Goal: Task Accomplishment & Management: Use online tool/utility

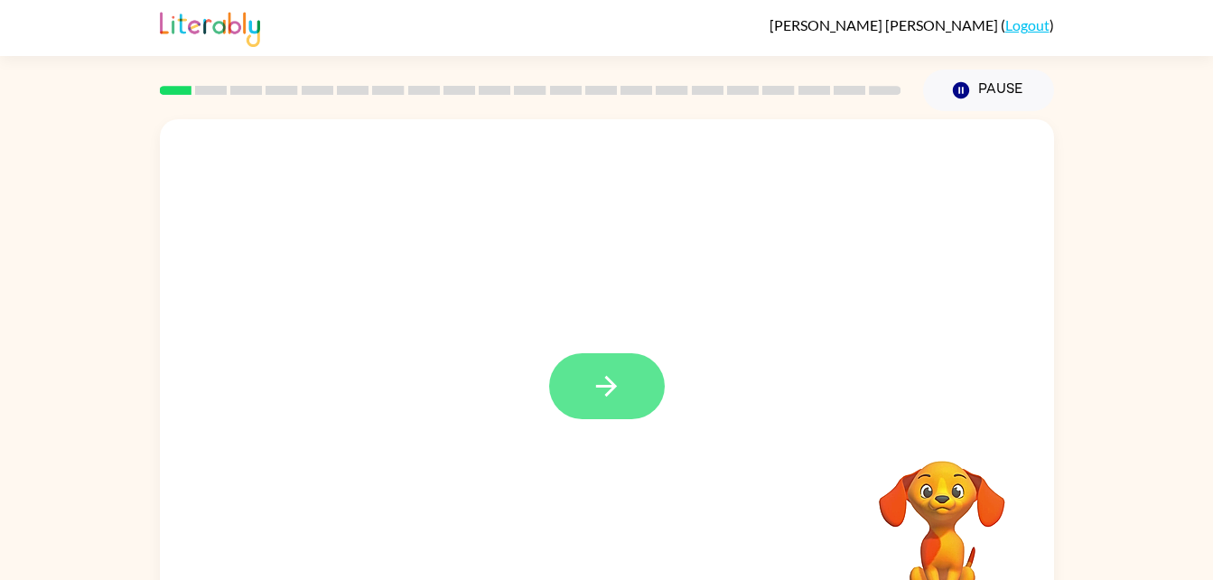
click at [613, 387] on icon "button" at bounding box center [606, 386] width 21 height 21
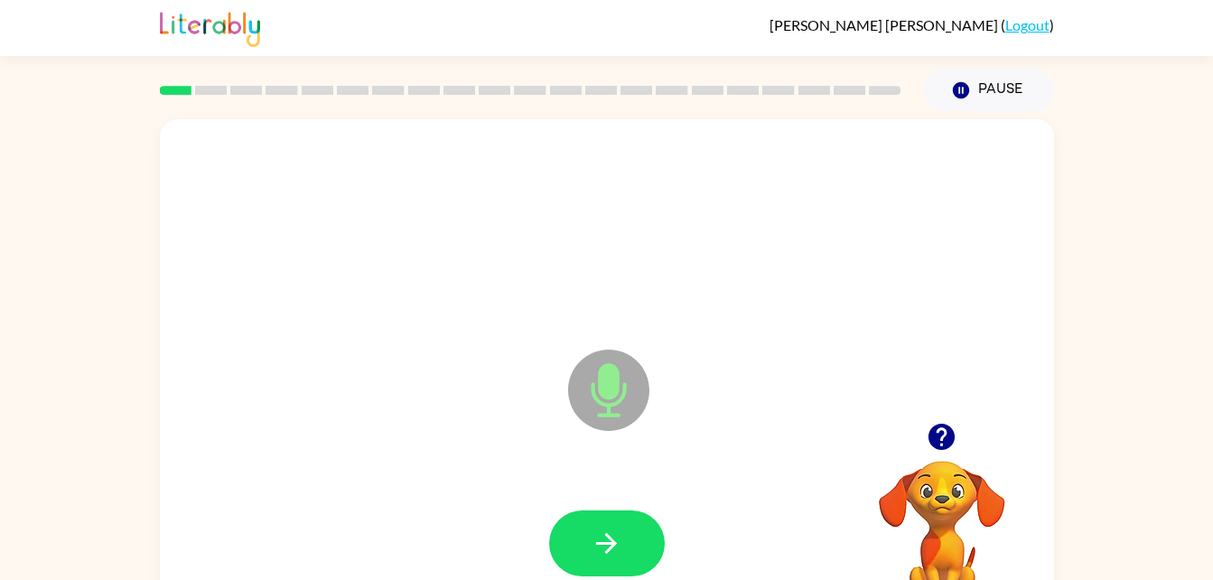
click at [605, 379] on icon "Microphone The Microphone is here when it is your turn to talk" at bounding box center [699, 413] width 271 height 136
click at [947, 447] on icon "button" at bounding box center [942, 437] width 26 height 26
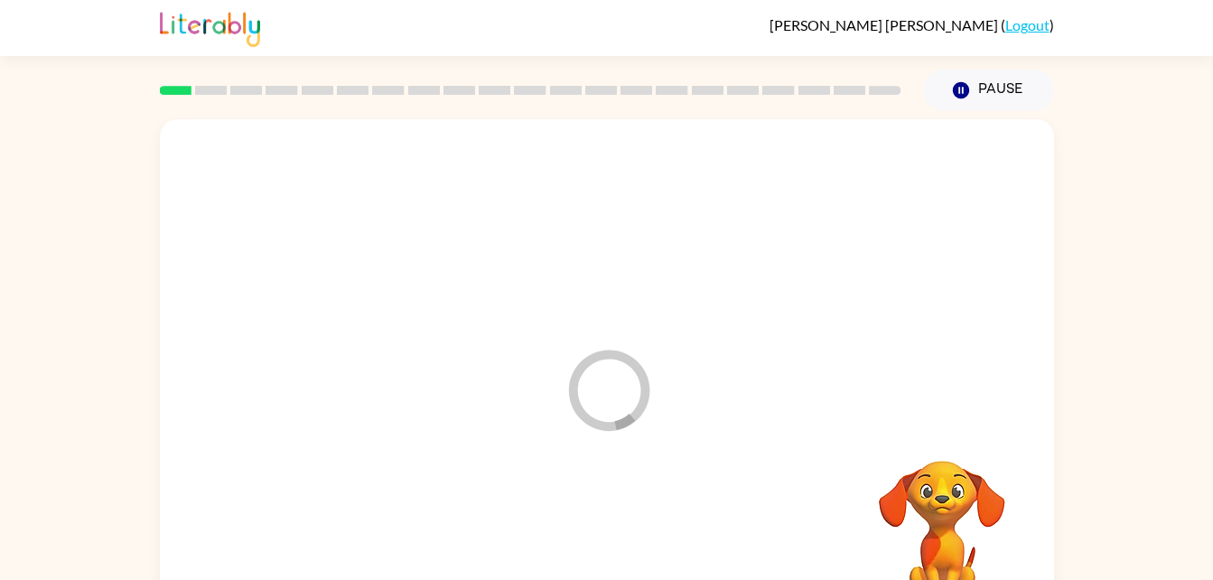
click at [605, 539] on div at bounding box center [607, 544] width 858 height 148
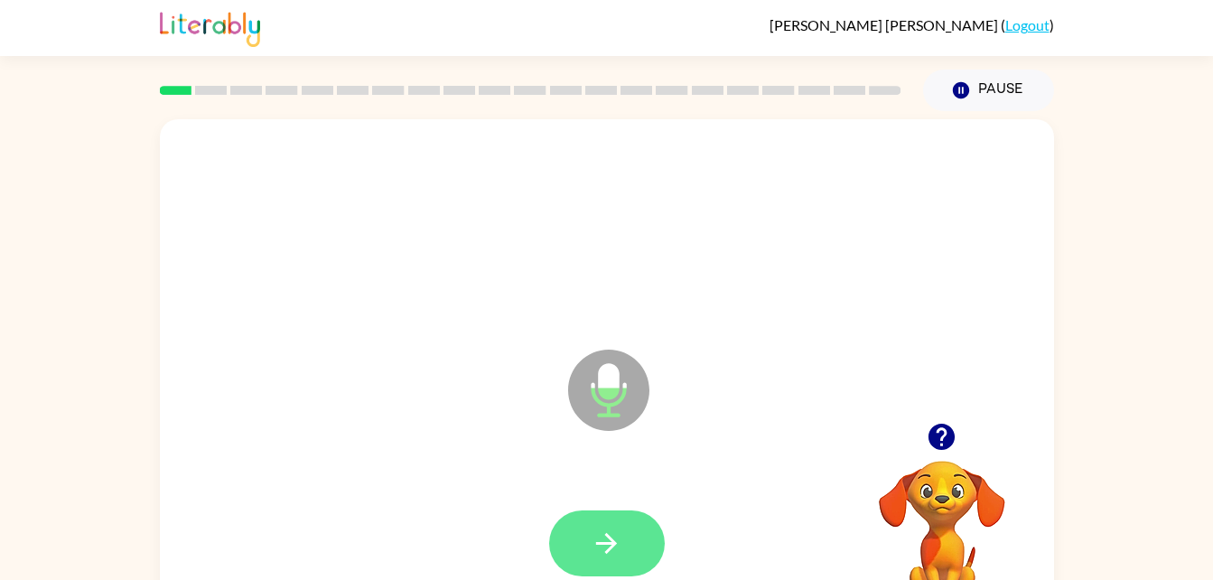
click at [613, 540] on icon "button" at bounding box center [606, 543] width 21 height 21
click at [601, 549] on icon "button" at bounding box center [607, 544] width 32 height 32
click at [625, 533] on button "button" at bounding box center [607, 544] width 116 height 66
click at [613, 538] on icon "button" at bounding box center [607, 544] width 32 height 32
click at [618, 554] on icon "button" at bounding box center [607, 544] width 32 height 32
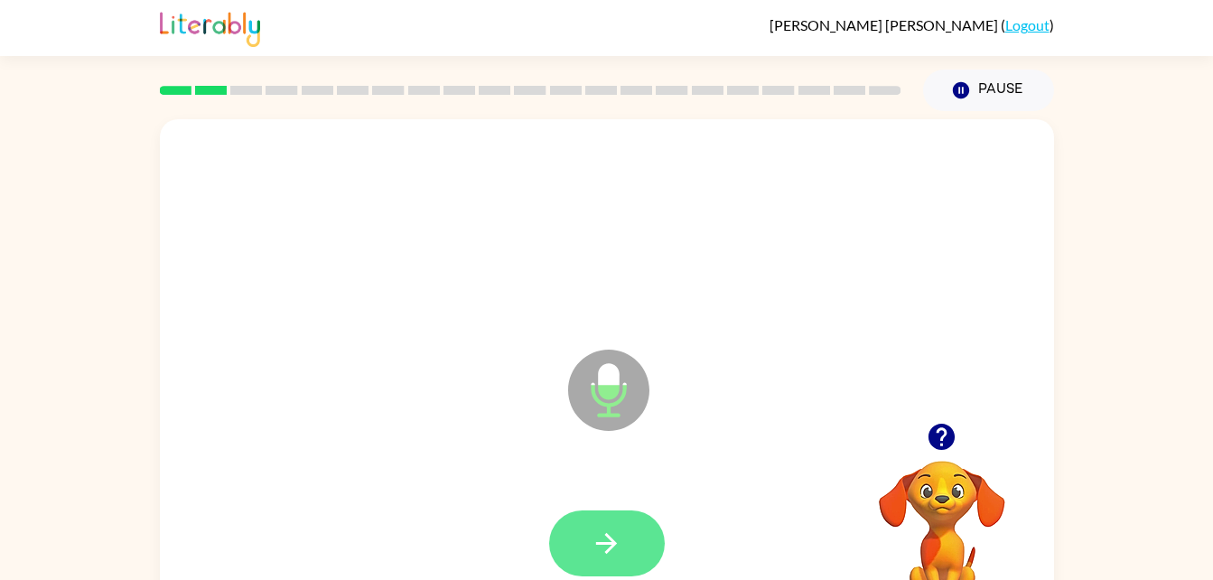
click at [614, 512] on button "button" at bounding box center [607, 544] width 116 height 66
click at [576, 539] on button "button" at bounding box center [607, 544] width 116 height 66
click at [612, 548] on icon "button" at bounding box center [606, 543] width 21 height 21
click at [605, 572] on button "button" at bounding box center [607, 544] width 116 height 66
click at [592, 556] on icon "button" at bounding box center [607, 544] width 32 height 32
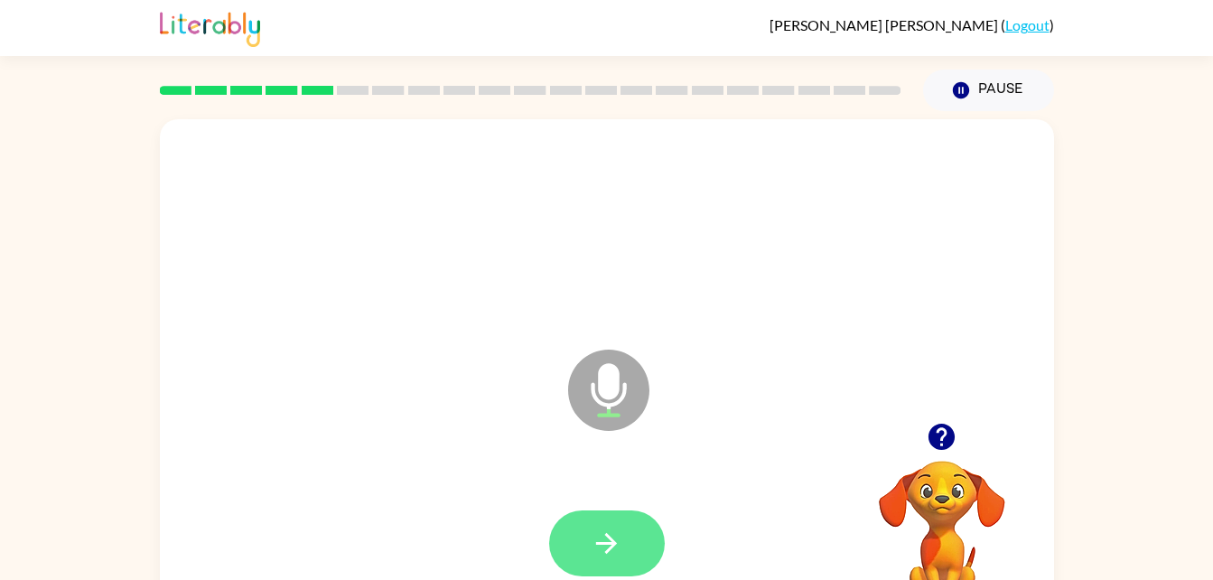
click at [610, 555] on icon "button" at bounding box center [607, 544] width 32 height 32
click at [576, 535] on button "button" at bounding box center [607, 544] width 116 height 66
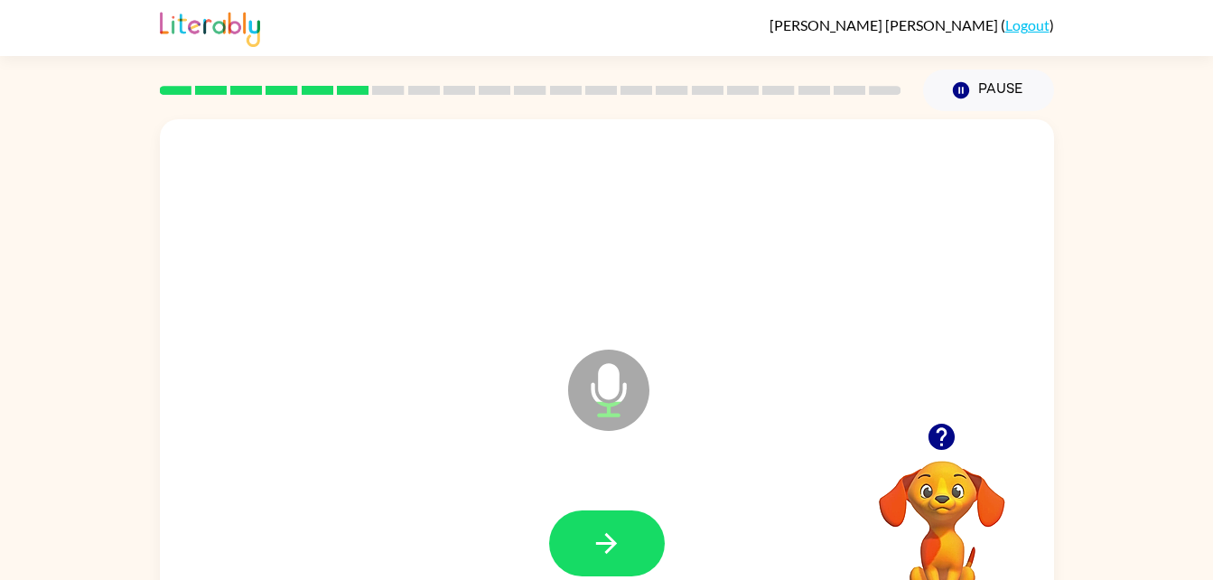
click at [947, 425] on icon "button" at bounding box center [942, 437] width 32 height 32
click at [598, 539] on icon "button" at bounding box center [607, 544] width 32 height 32
click at [943, 448] on icon "button" at bounding box center [942, 437] width 26 height 26
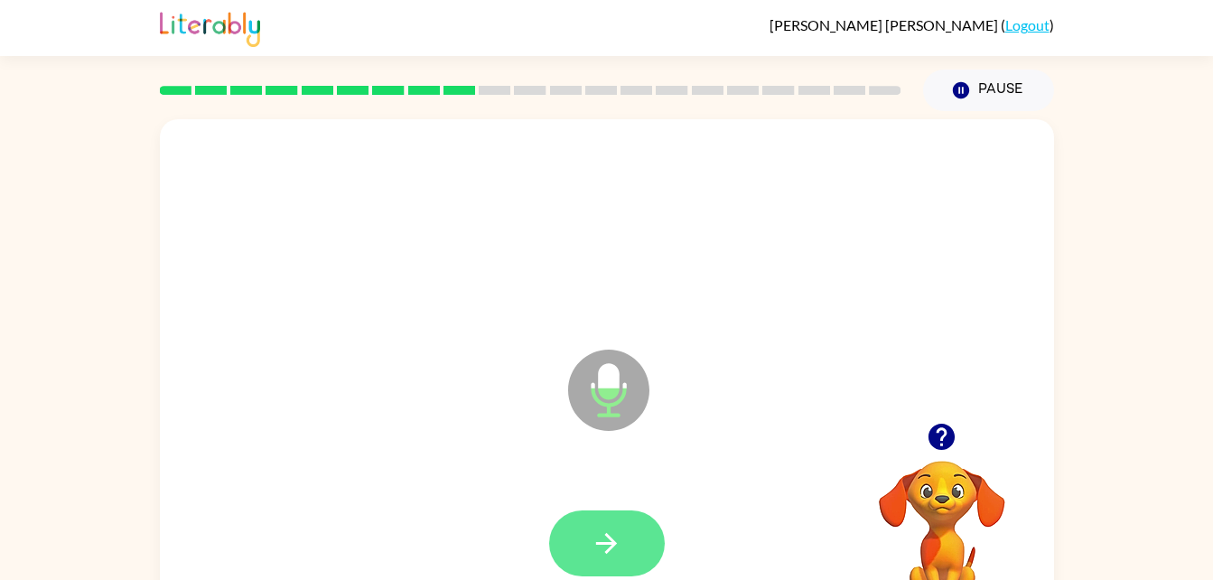
click at [632, 541] on button "button" at bounding box center [607, 544] width 116 height 66
click at [595, 521] on button "button" at bounding box center [607, 544] width 116 height 66
click at [611, 547] on icon "button" at bounding box center [606, 543] width 21 height 21
click at [600, 535] on icon "button" at bounding box center [607, 544] width 32 height 32
click at [602, 513] on button "button" at bounding box center [607, 544] width 116 height 66
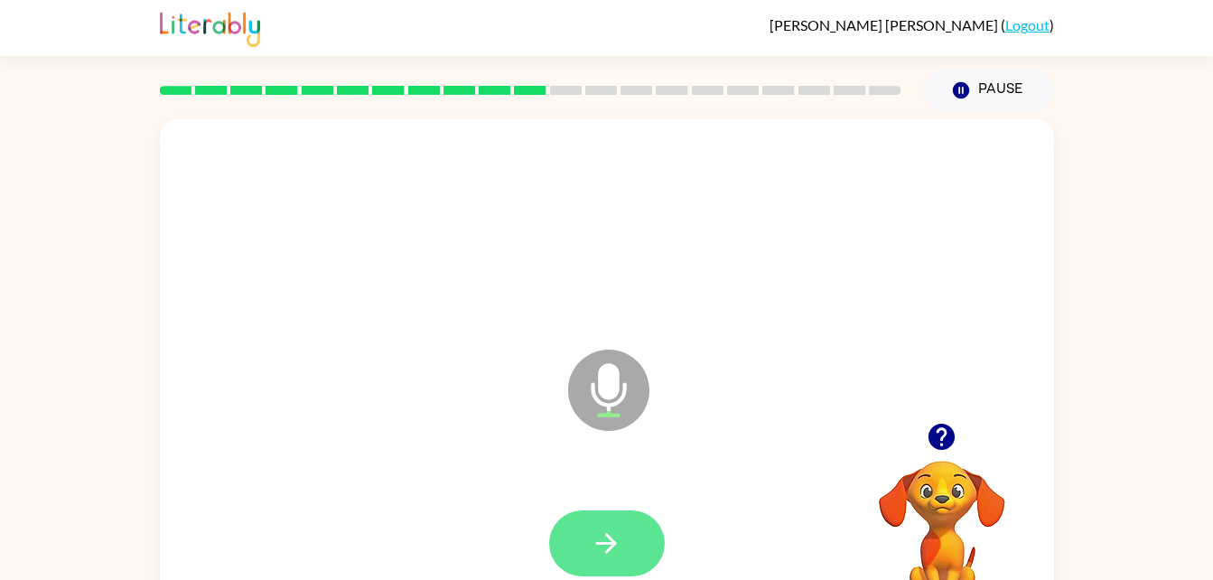
click at [652, 547] on button "button" at bounding box center [607, 544] width 116 height 66
click at [636, 529] on button "button" at bounding box center [607, 544] width 116 height 66
click at [599, 559] on button "button" at bounding box center [607, 544] width 116 height 66
click at [631, 546] on button "button" at bounding box center [607, 544] width 116 height 66
click at [623, 539] on button "button" at bounding box center [607, 544] width 116 height 66
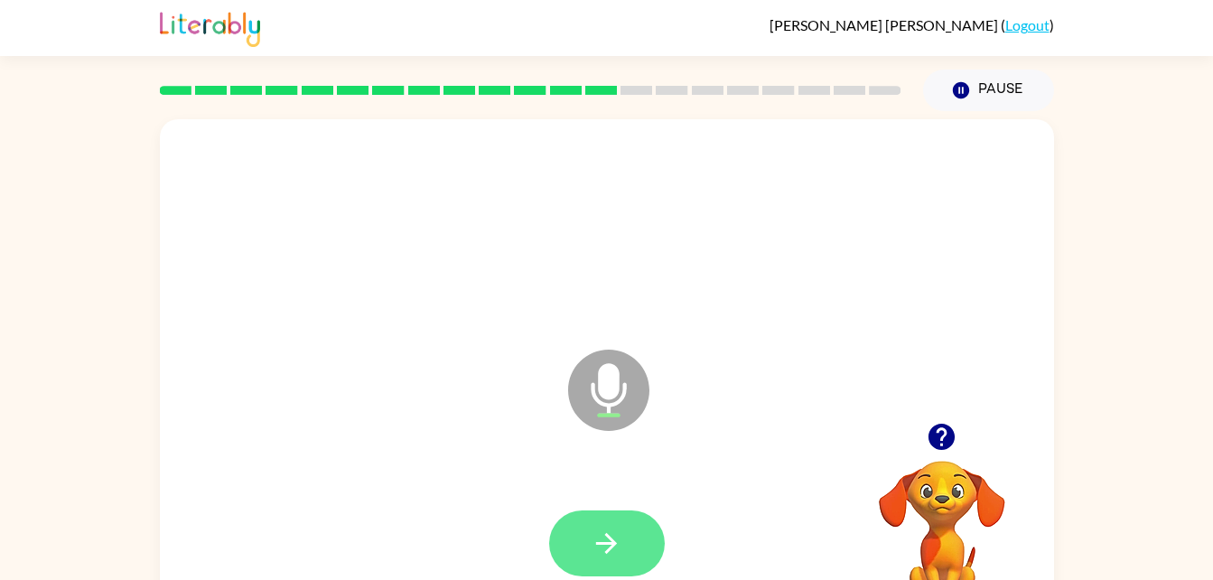
click at [632, 553] on button "button" at bounding box center [607, 544] width 116 height 66
click at [629, 545] on button "button" at bounding box center [607, 544] width 116 height 66
click at [623, 534] on button "button" at bounding box center [607, 544] width 116 height 66
click at [608, 556] on icon "button" at bounding box center [607, 544] width 32 height 32
click at [616, 541] on icon "button" at bounding box center [607, 544] width 32 height 32
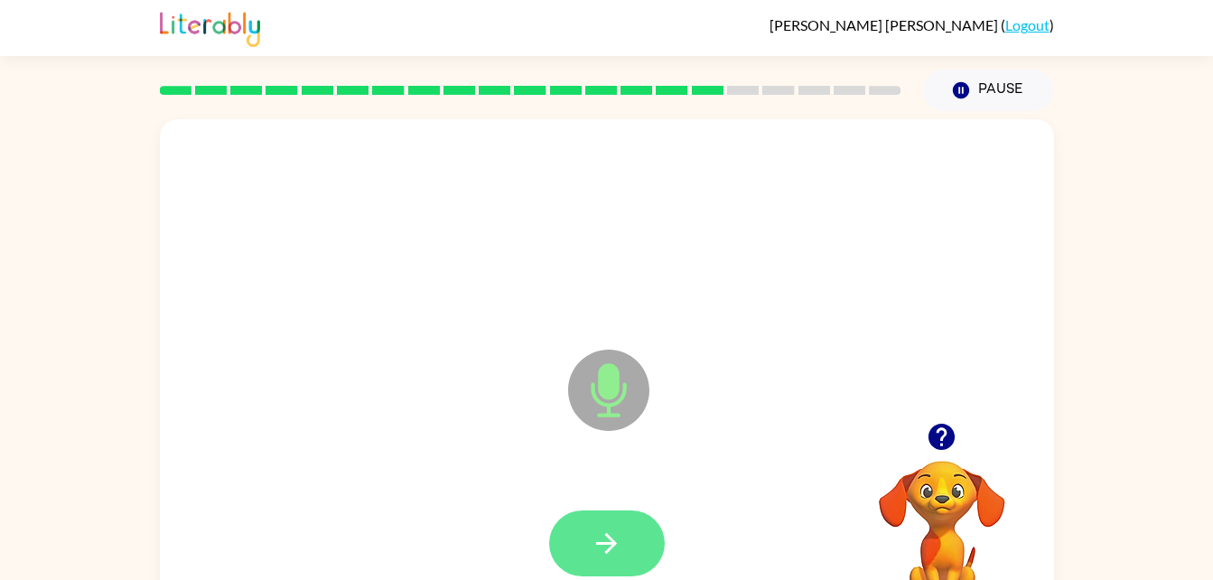
click at [597, 548] on icon "button" at bounding box center [607, 544] width 32 height 32
click at [619, 533] on icon "button" at bounding box center [607, 544] width 32 height 32
click at [576, 537] on button "button" at bounding box center [607, 544] width 116 height 66
click at [609, 537] on icon "button" at bounding box center [606, 543] width 21 height 21
click at [618, 543] on icon "button" at bounding box center [607, 544] width 32 height 32
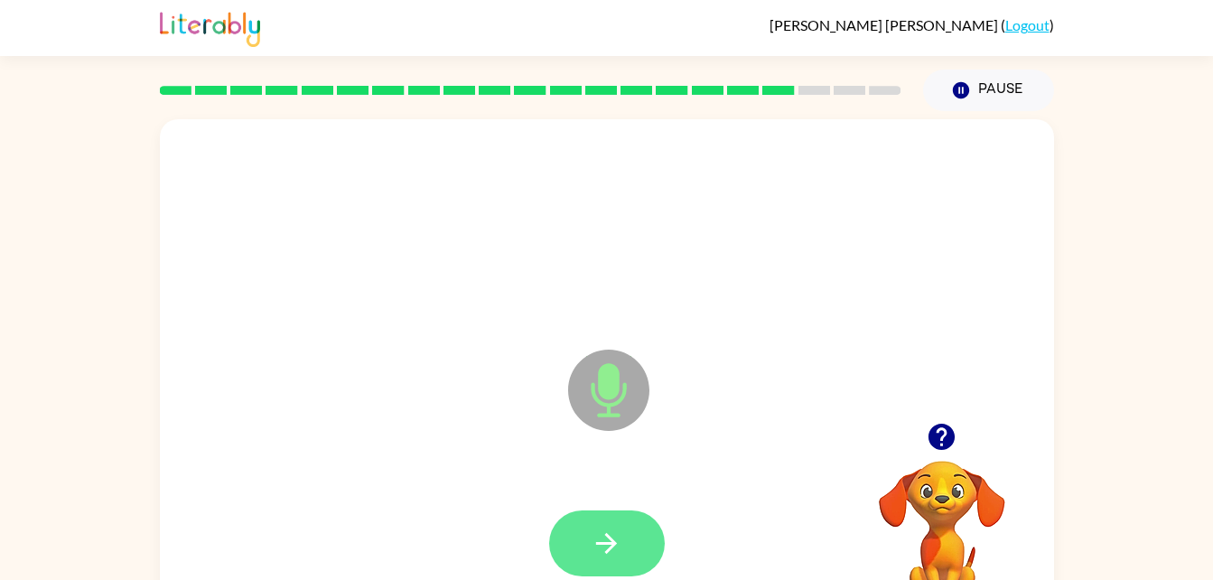
click at [623, 542] on button "button" at bounding box center [607, 544] width 116 height 66
click at [613, 561] on button "button" at bounding box center [607, 544] width 116 height 66
click at [596, 542] on icon "button" at bounding box center [606, 543] width 21 height 21
click at [611, 525] on button "button" at bounding box center [607, 544] width 116 height 66
click at [635, 536] on button "button" at bounding box center [607, 544] width 116 height 66
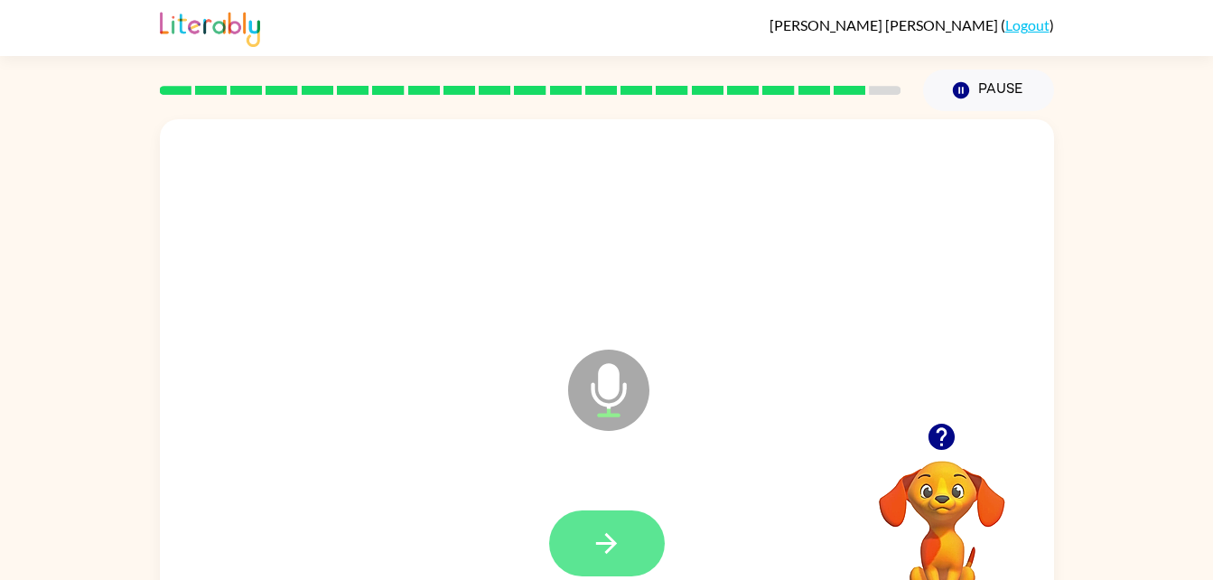
click at [612, 547] on icon "button" at bounding box center [606, 543] width 21 height 21
